Goal: Task Accomplishment & Management: Use online tool/utility

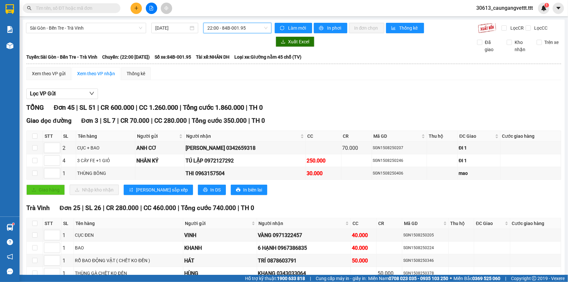
scroll to position [453, 0]
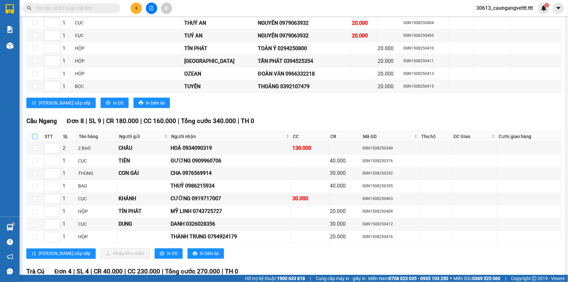
click at [34, 134] on input "checkbox" at bounding box center [34, 136] width 5 height 5
checkbox input "true"
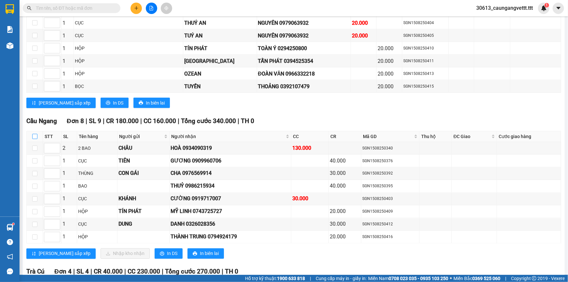
checkbox input "true"
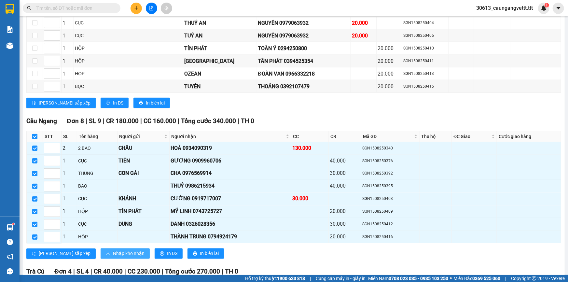
click at [113, 251] on span "Nhập kho nhận" at bounding box center [129, 253] width 32 height 7
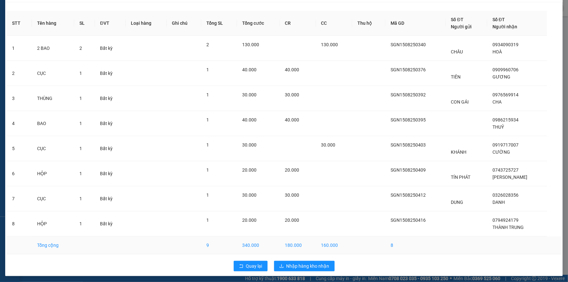
scroll to position [20, 0]
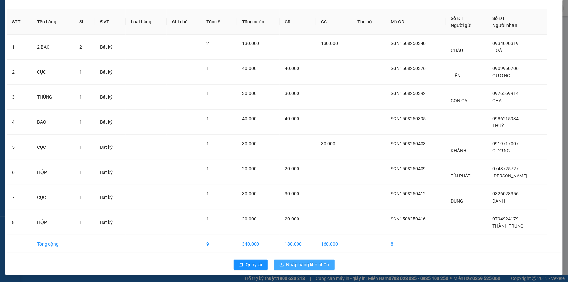
click at [301, 261] on span "Nhập hàng kho nhận" at bounding box center [307, 264] width 43 height 7
